Goal: Task Accomplishment & Management: Manage account settings

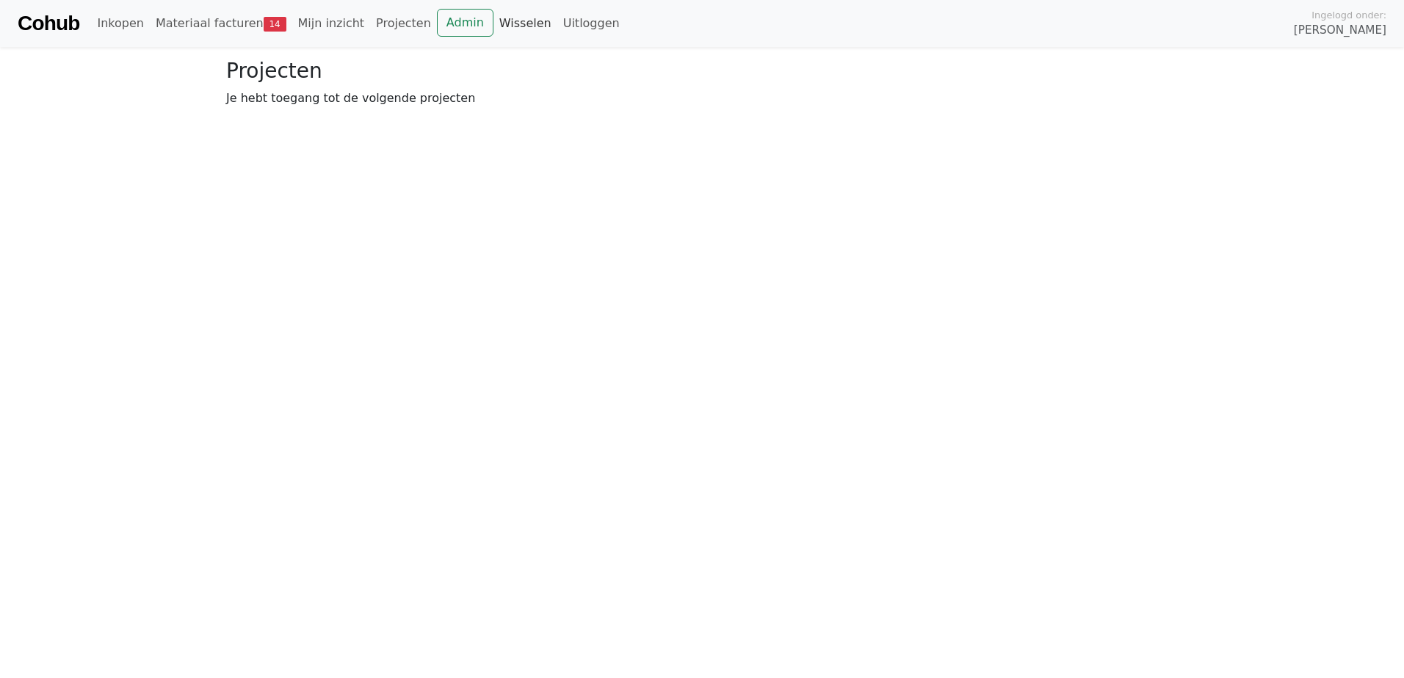
click at [493, 29] on link "Wisselen" at bounding box center [525, 23] width 64 height 29
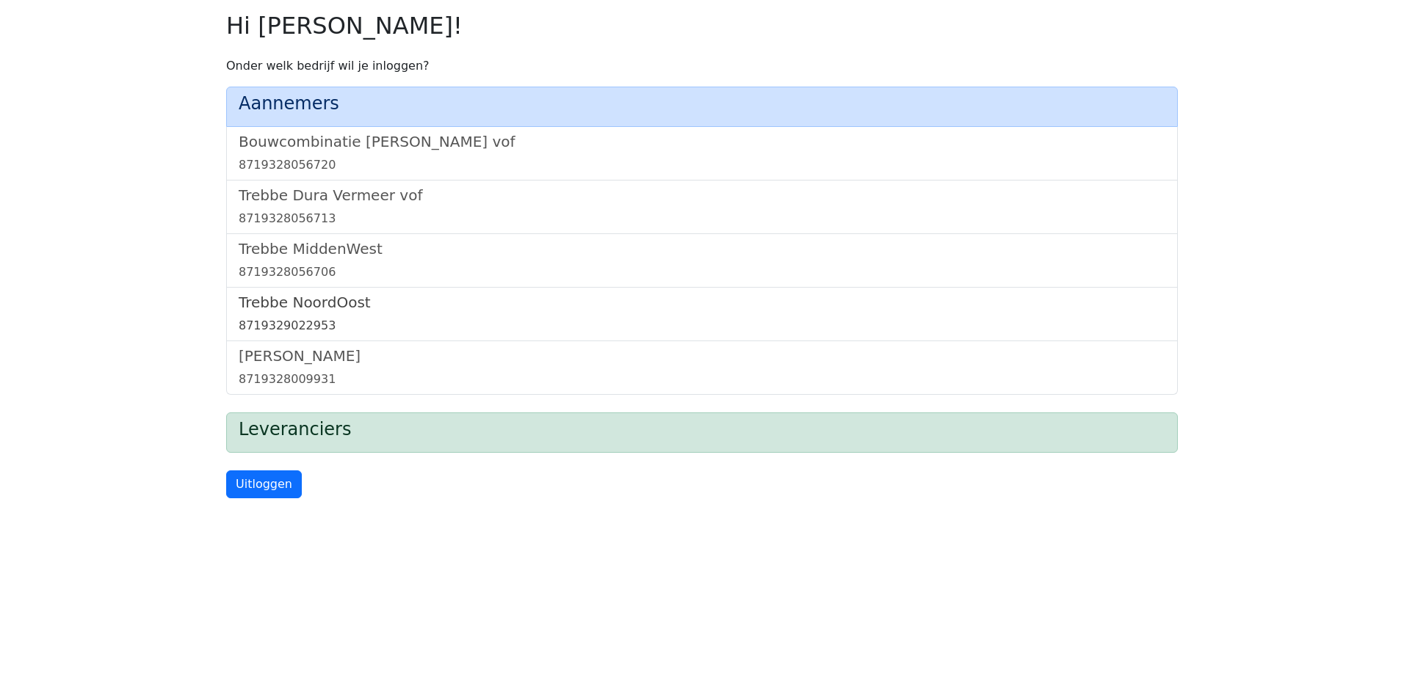
click at [330, 302] on h5 "Trebbe NoordOost" at bounding box center [702, 303] width 926 height 18
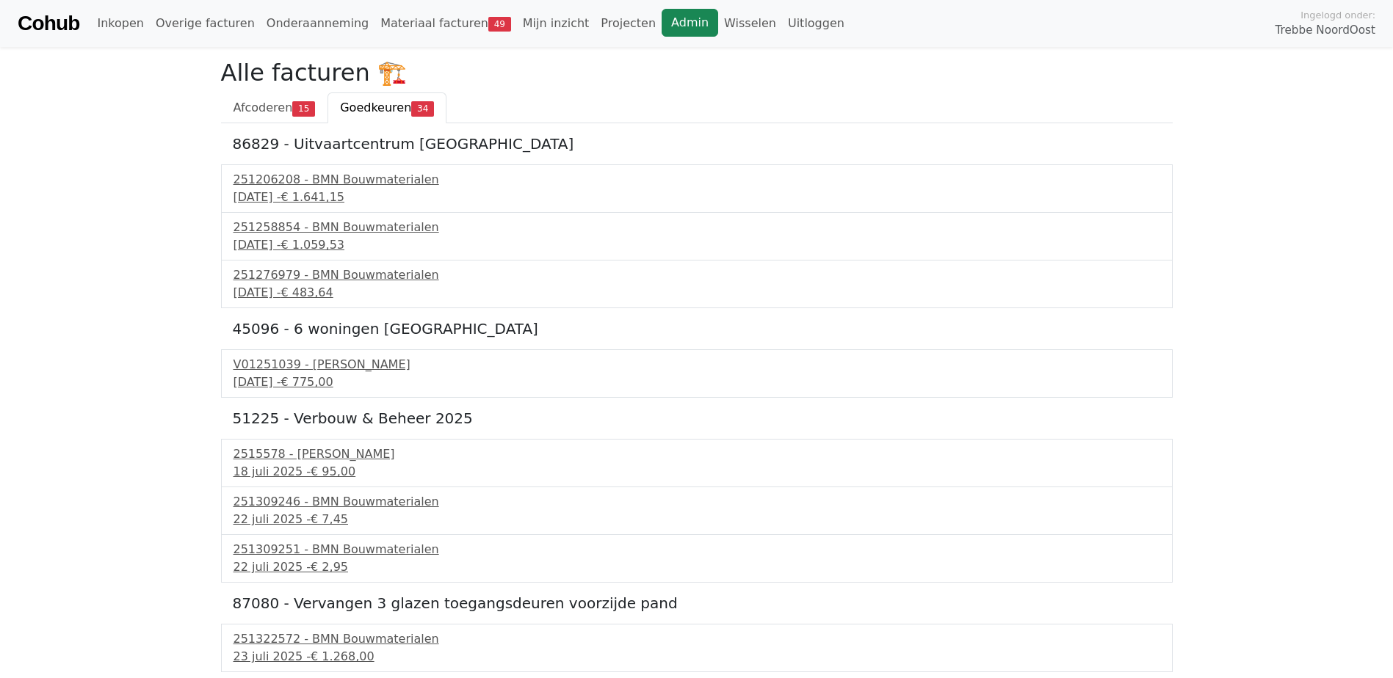
click at [661, 25] on link "Admin" at bounding box center [689, 23] width 57 height 28
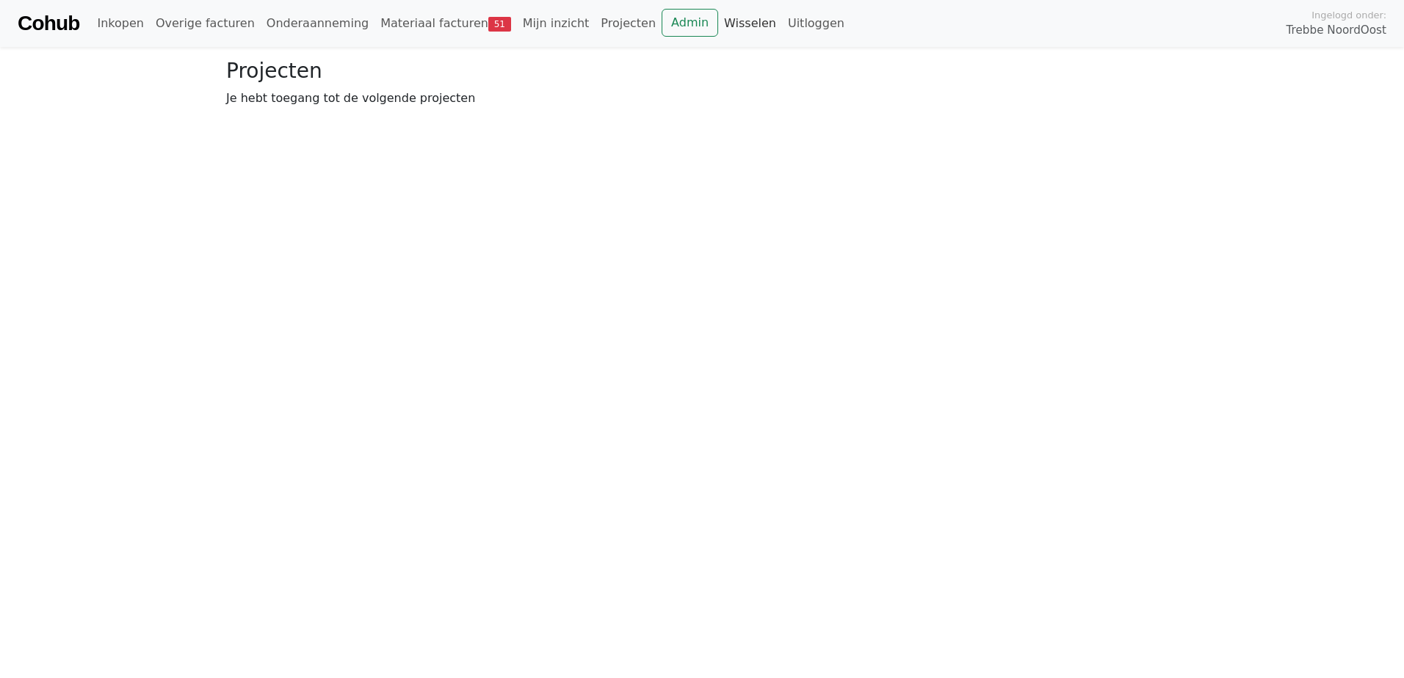
click at [718, 23] on link "Wisselen" at bounding box center [750, 23] width 64 height 29
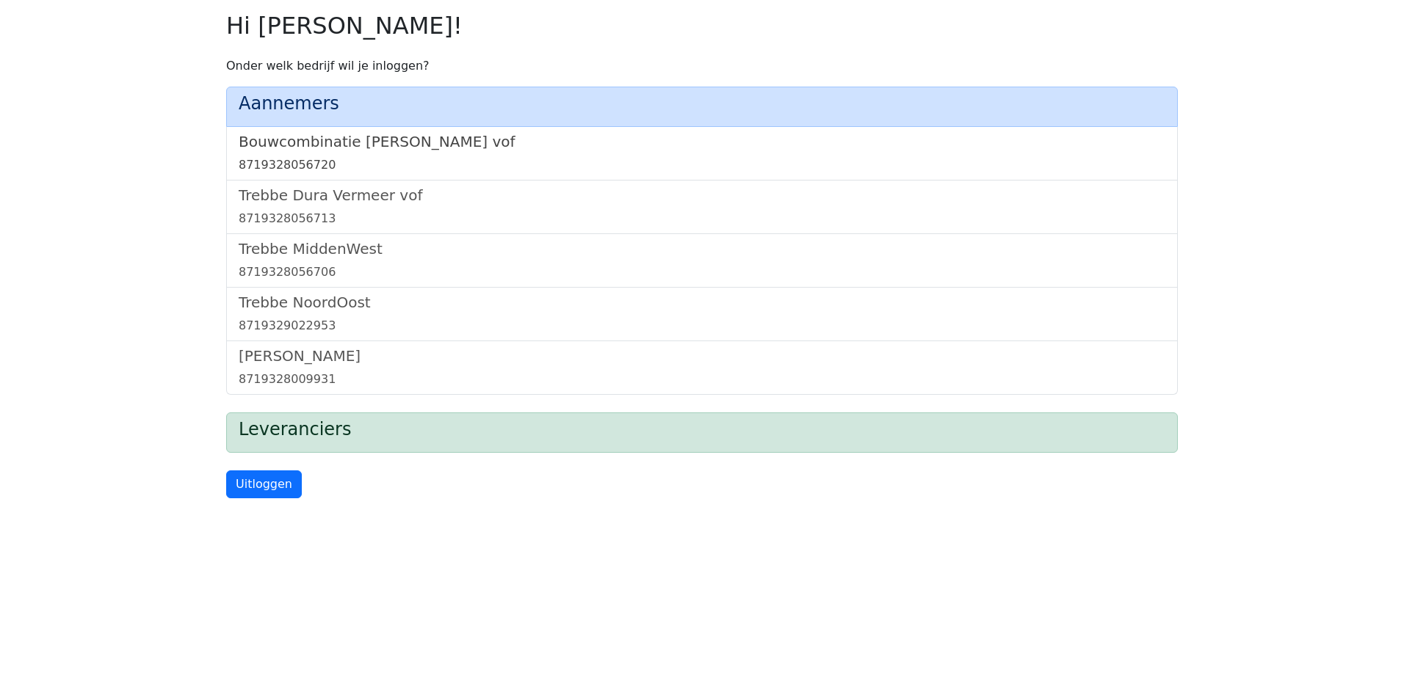
click at [429, 142] on h5 "Bouwcombinatie Trebbe De Nijs vof" at bounding box center [702, 142] width 926 height 18
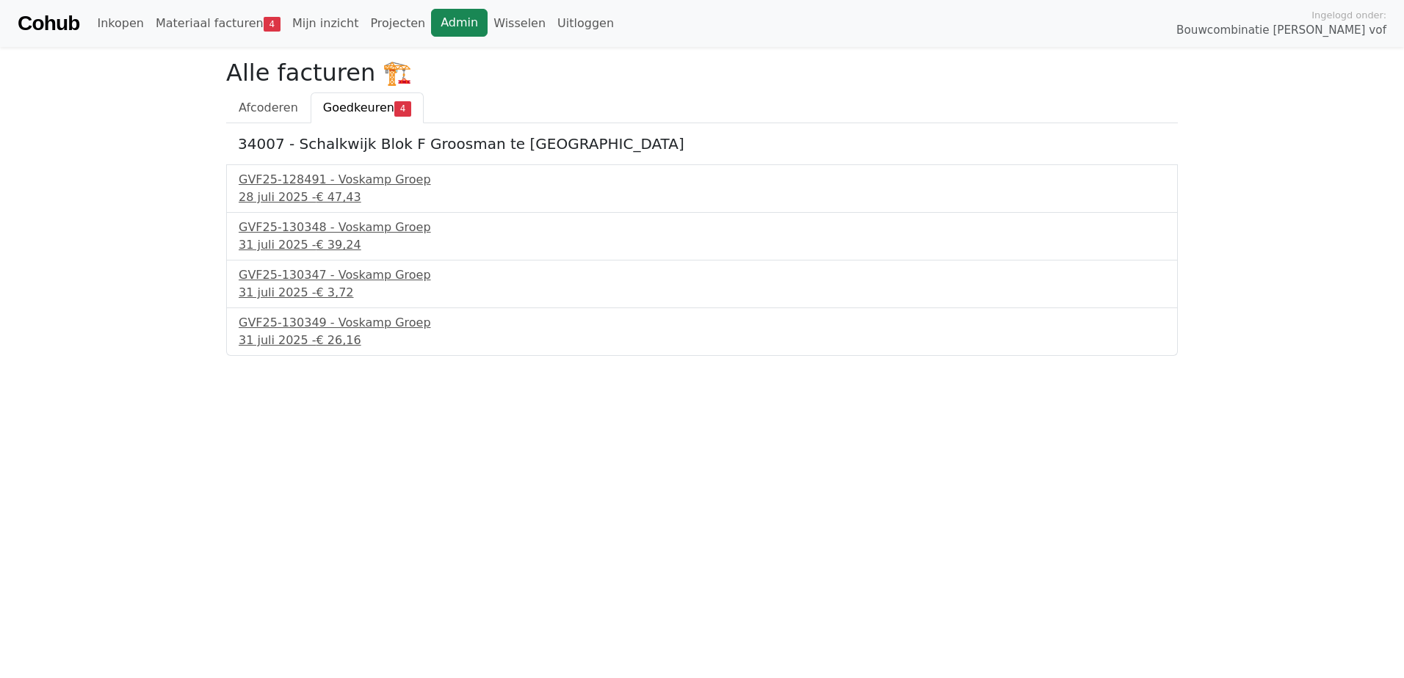
click at [431, 26] on link "Admin" at bounding box center [459, 23] width 57 height 28
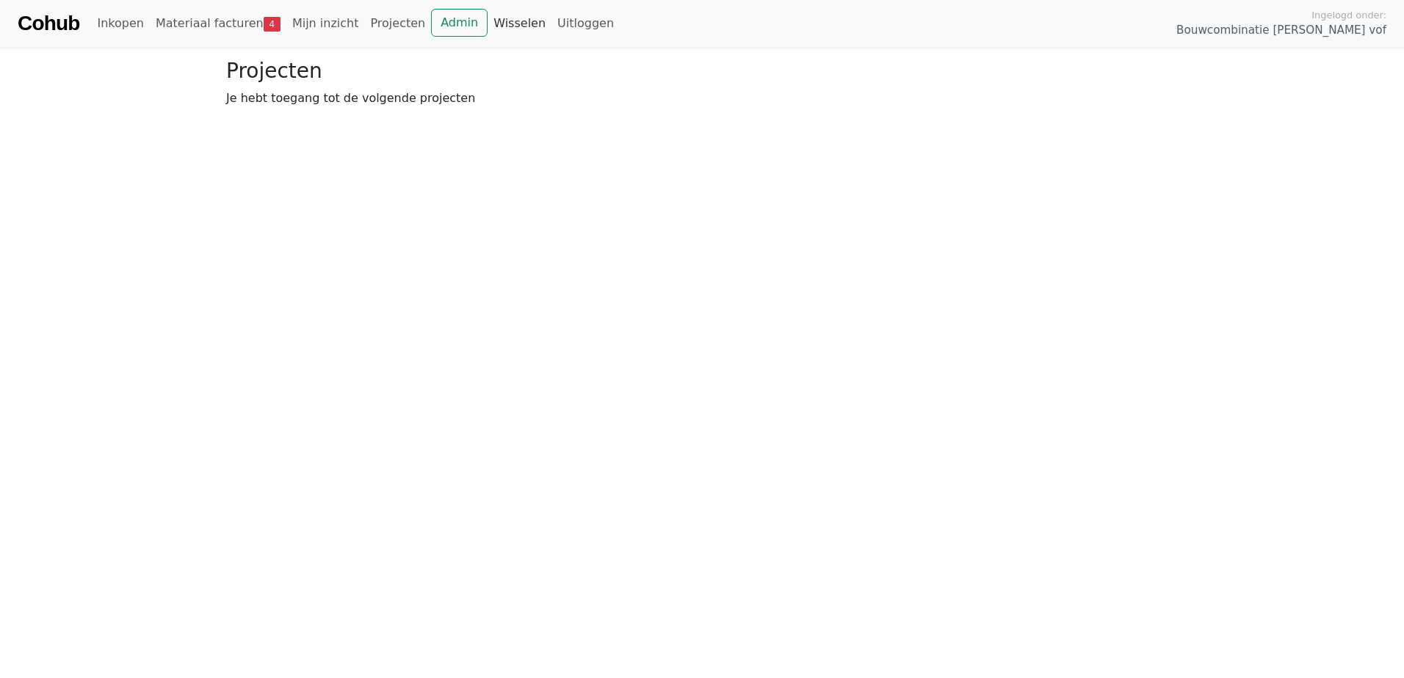
click at [487, 21] on link "Wisselen" at bounding box center [519, 23] width 64 height 29
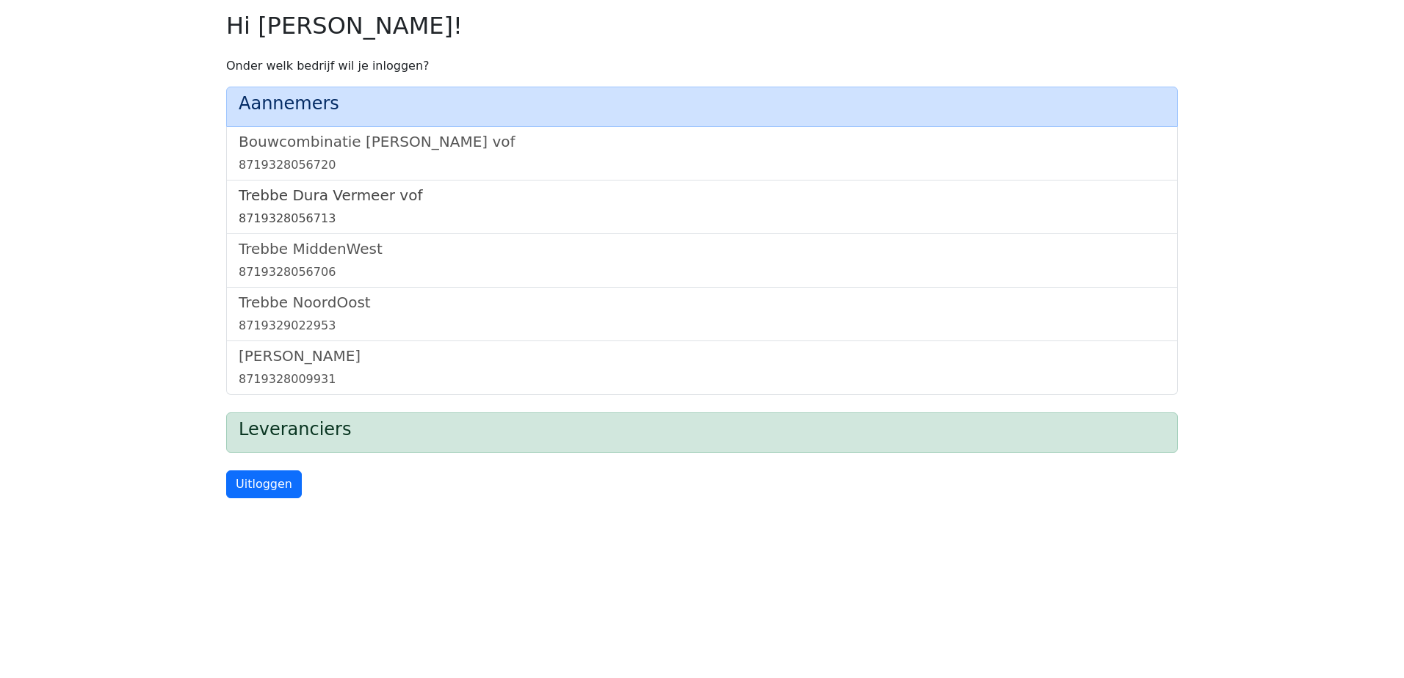
click at [329, 200] on h5 "Trebbe Dura Vermeer vof" at bounding box center [702, 195] width 926 height 18
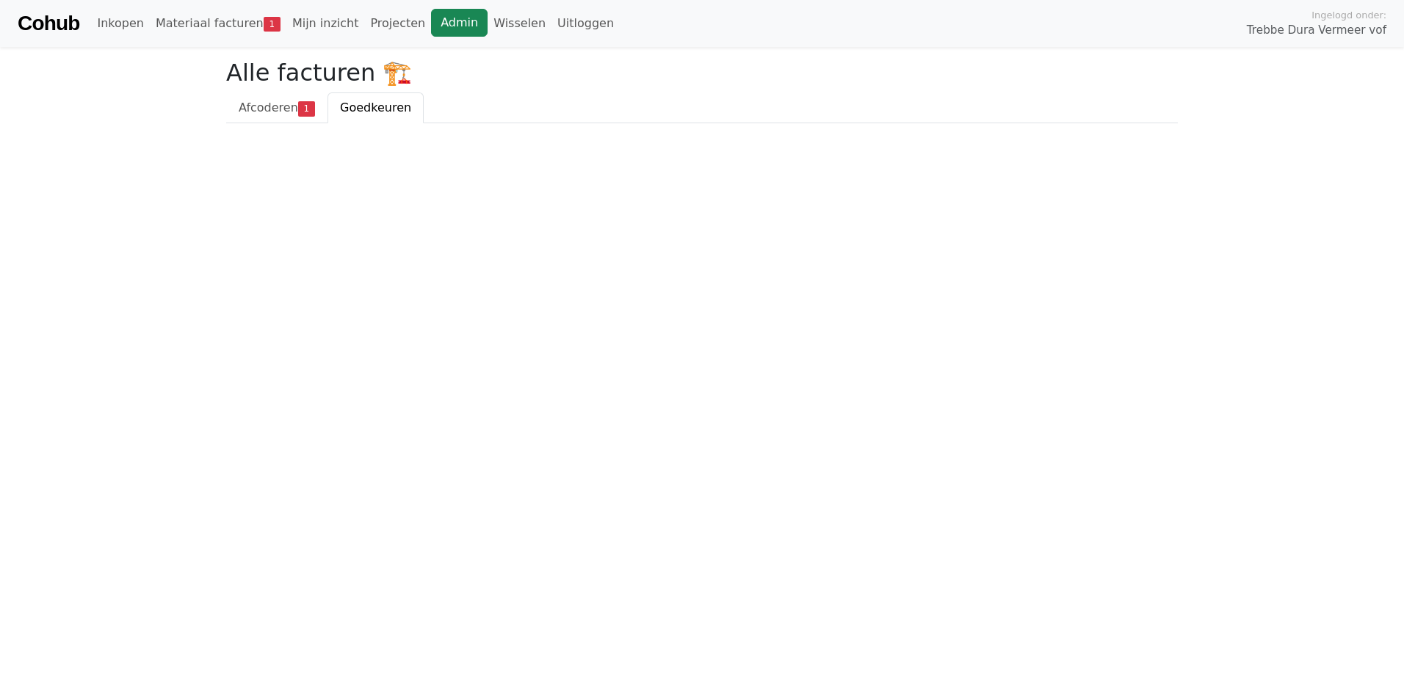
click at [431, 15] on link "Admin" at bounding box center [459, 23] width 57 height 28
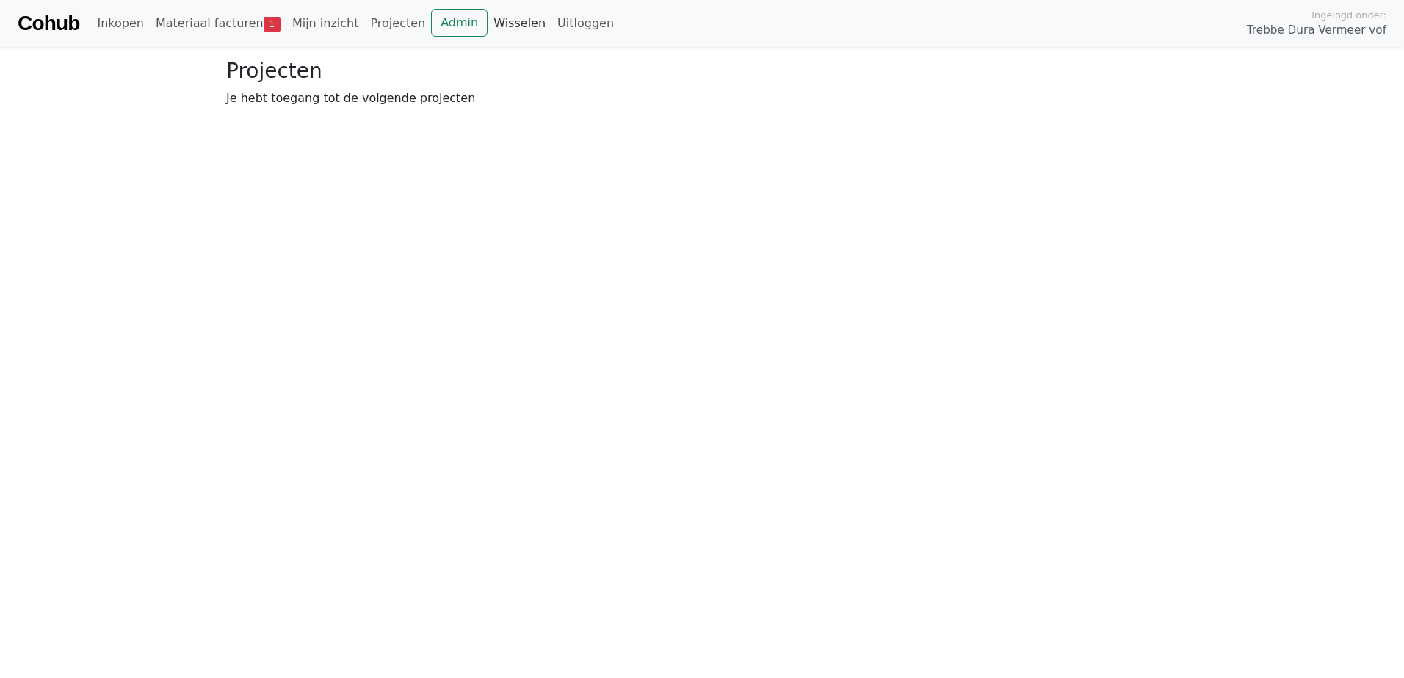
click at [488, 20] on link "Wisselen" at bounding box center [519, 23] width 64 height 29
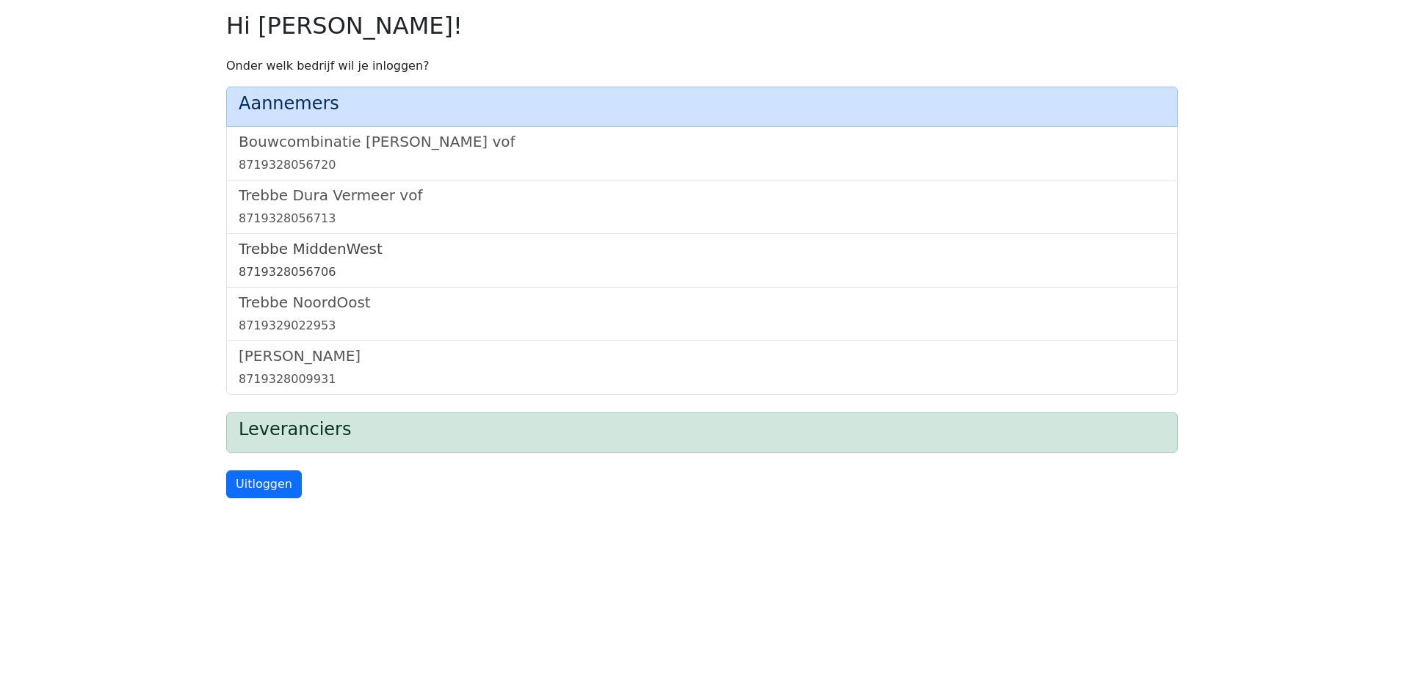
click at [326, 247] on h5 "Trebbe MiddenWest" at bounding box center [702, 249] width 926 height 18
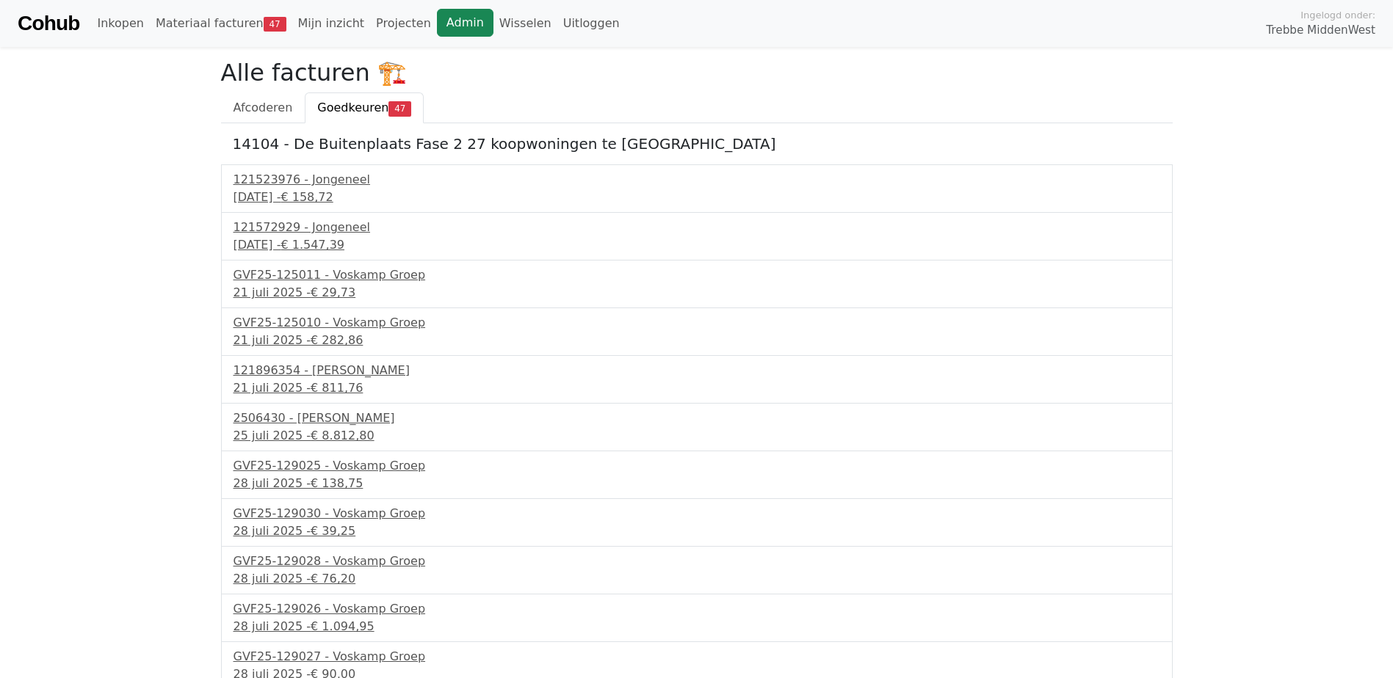
click at [437, 26] on link "Admin" at bounding box center [465, 23] width 57 height 28
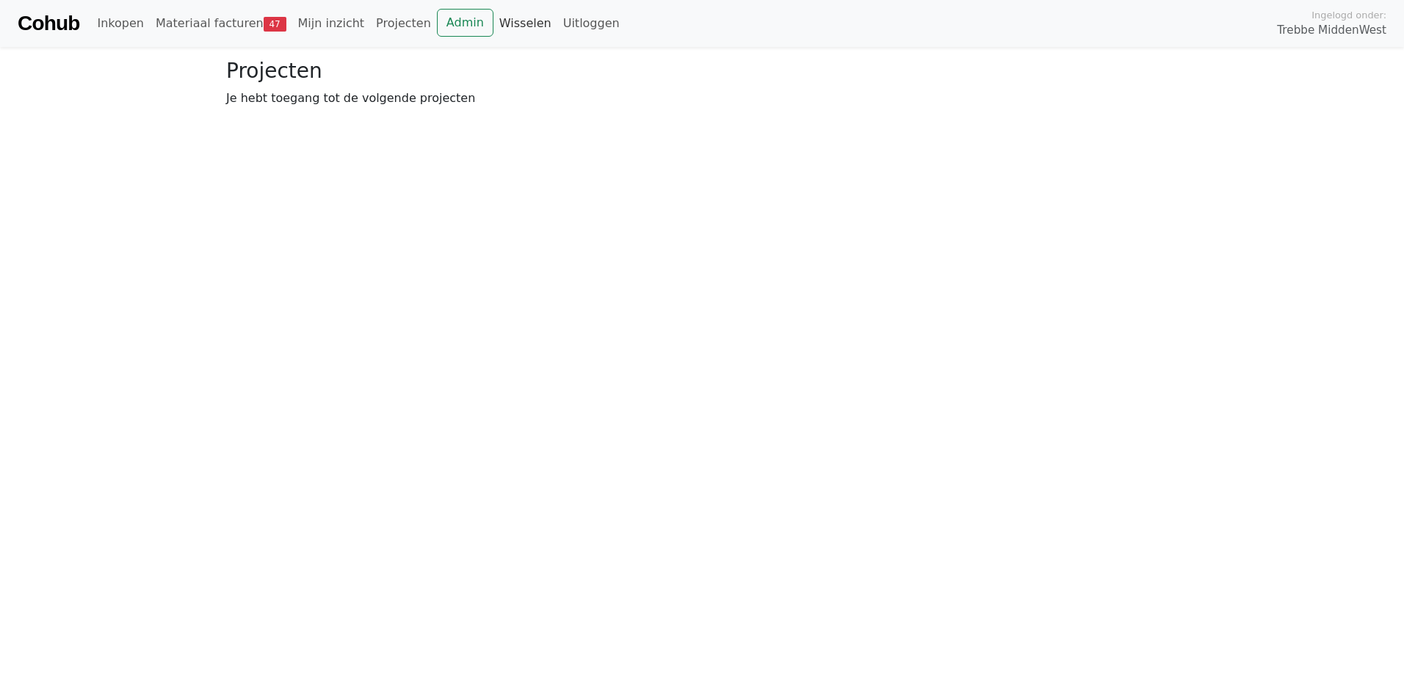
click at [493, 20] on link "Wisselen" at bounding box center [525, 23] width 64 height 29
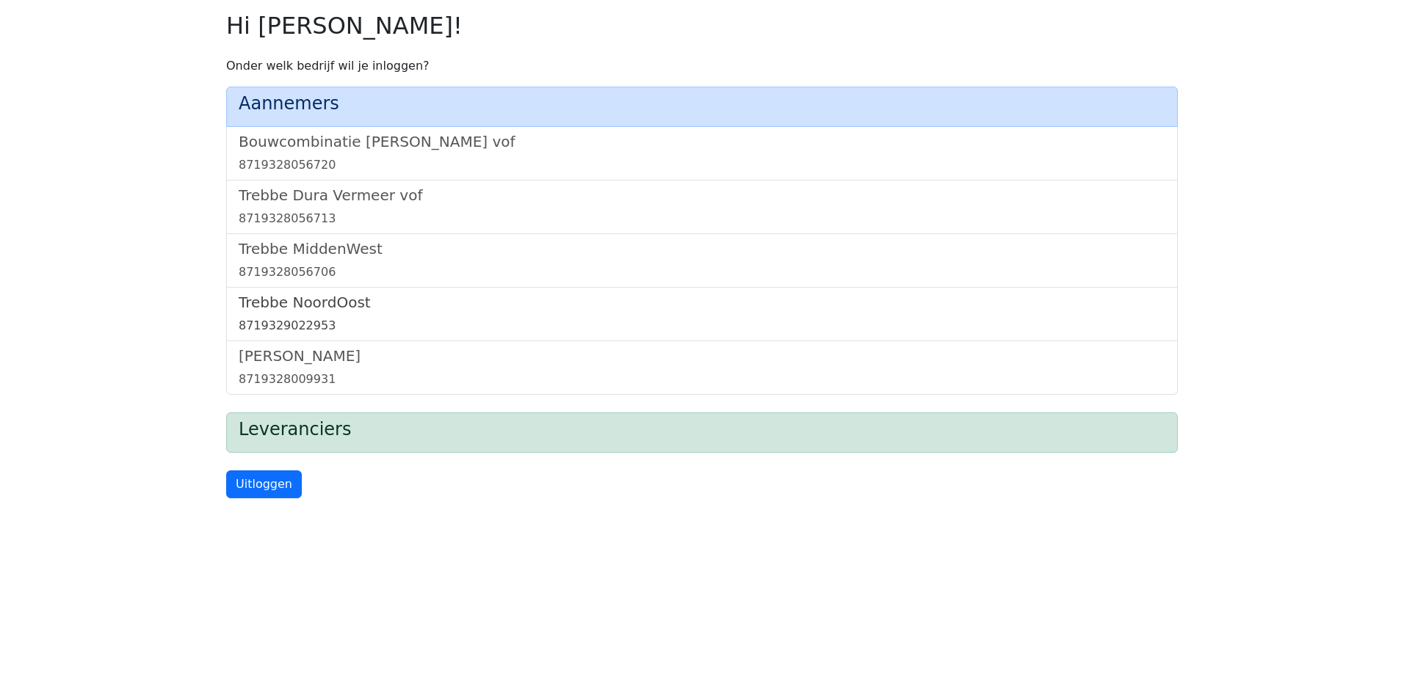
click at [334, 304] on h5 "Trebbe NoordOost" at bounding box center [702, 303] width 926 height 18
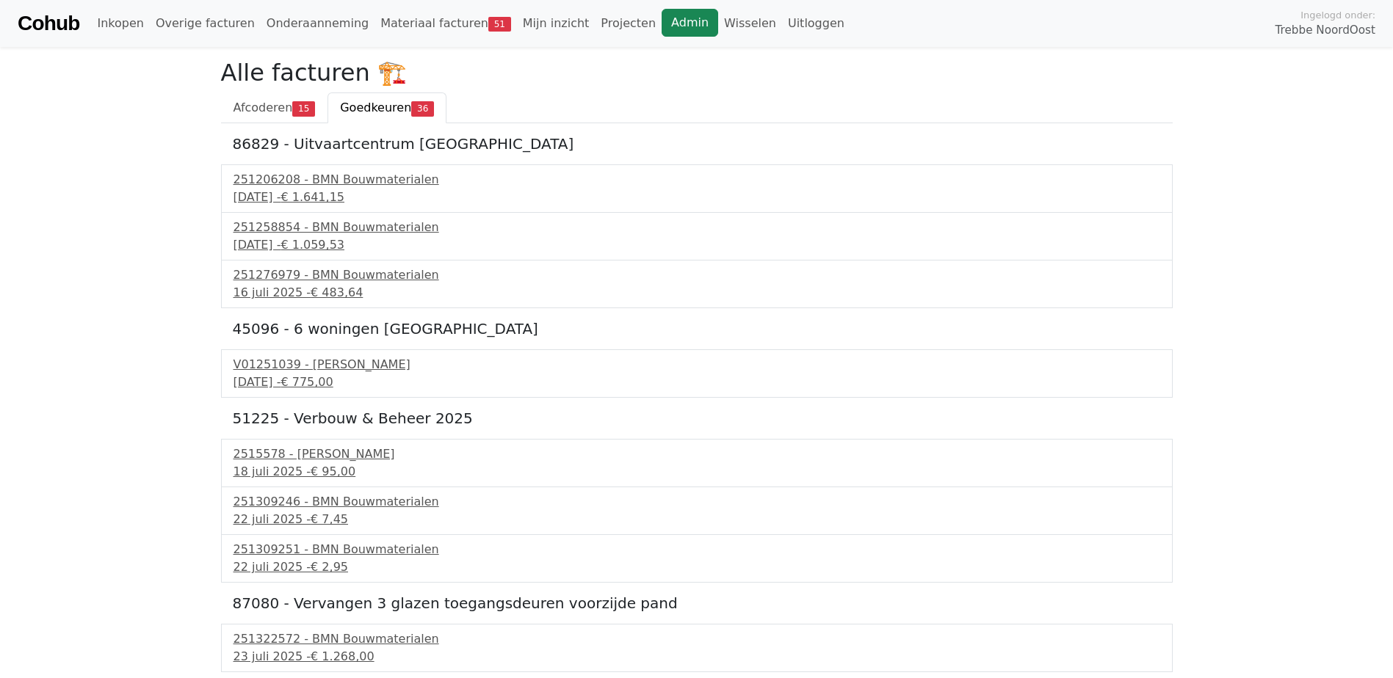
click at [661, 23] on link "Admin" at bounding box center [689, 23] width 57 height 28
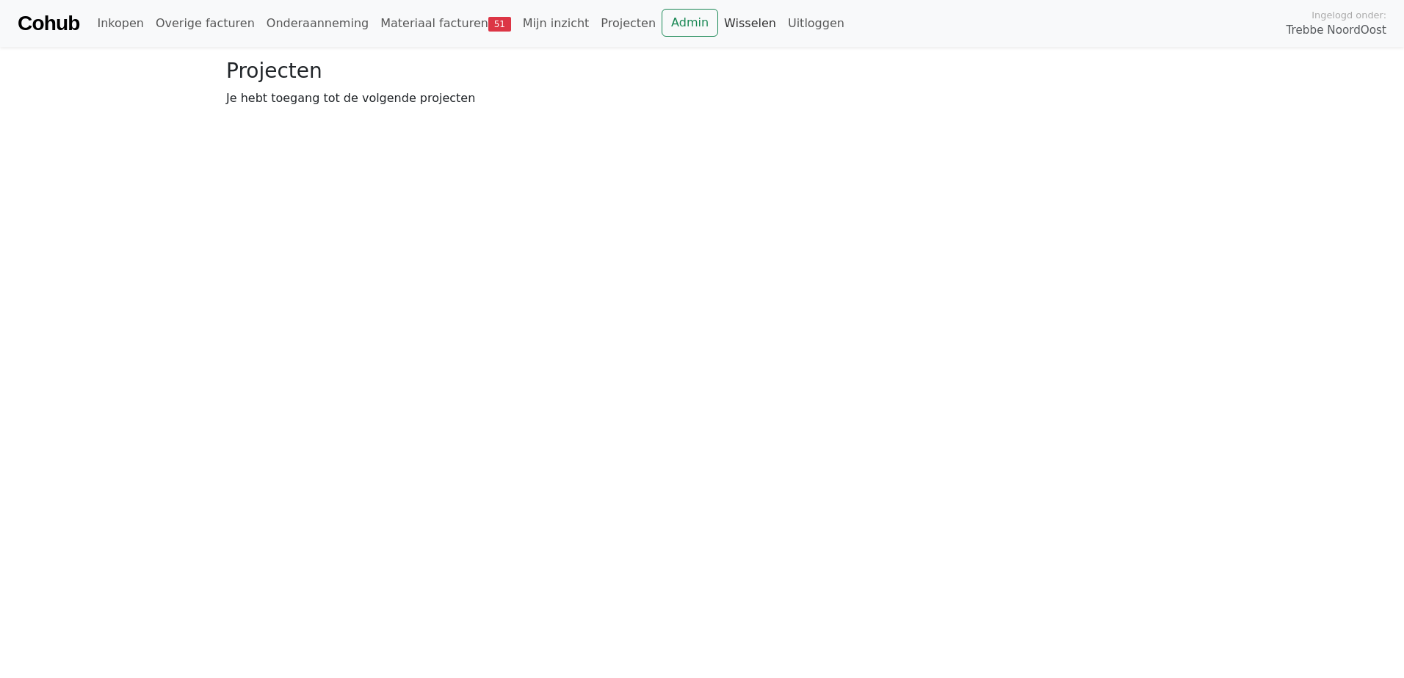
click at [718, 25] on link "Wisselen" at bounding box center [750, 23] width 64 height 29
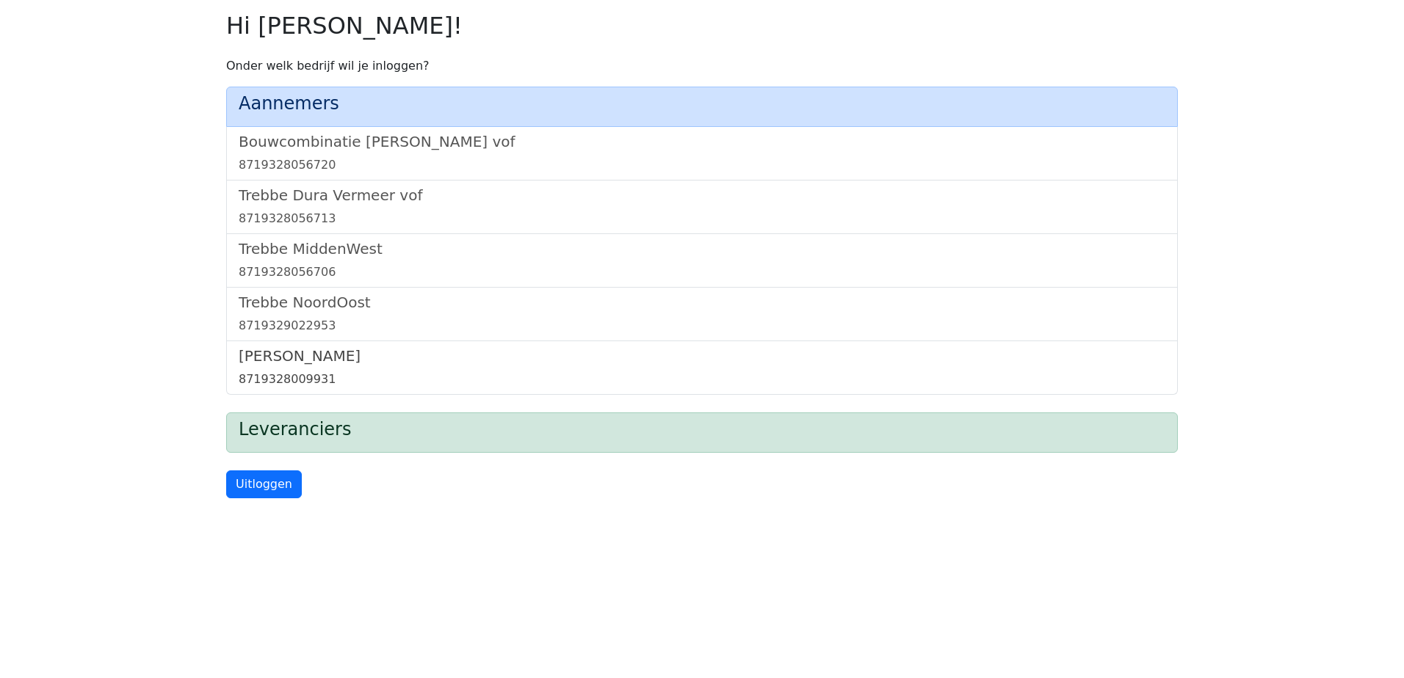
click at [307, 361] on h5 "[PERSON_NAME]" at bounding box center [702, 356] width 926 height 18
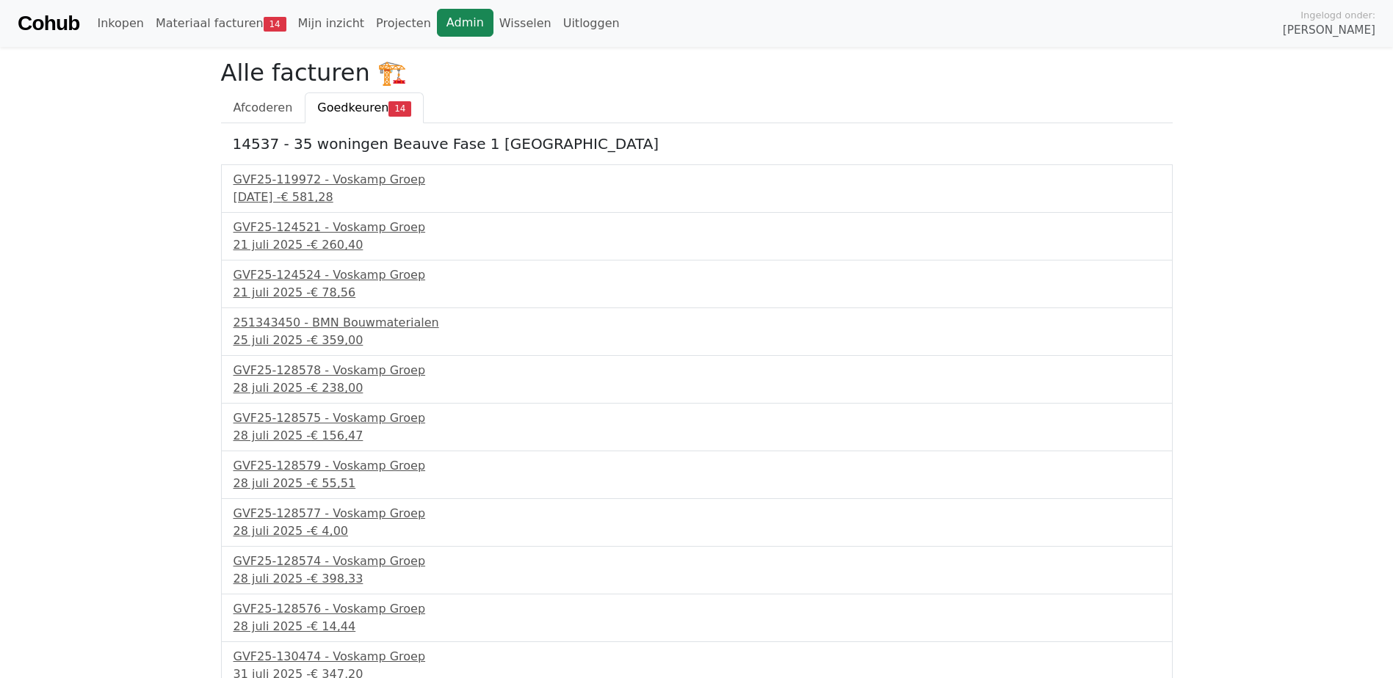
click at [440, 23] on link "Admin" at bounding box center [465, 23] width 57 height 28
